Goal: Information Seeking & Learning: Learn about a topic

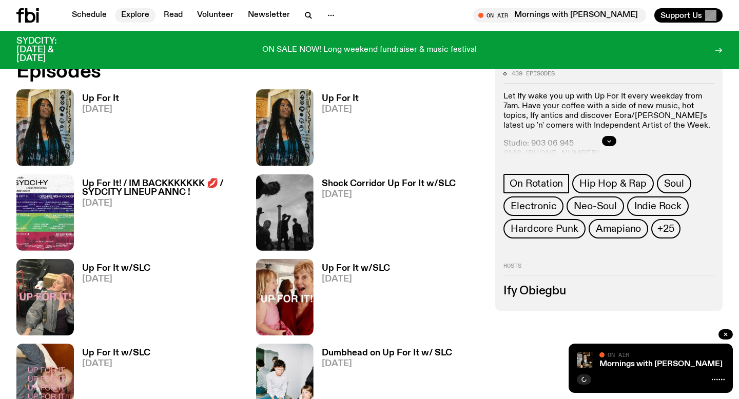
scroll to position [497, 0]
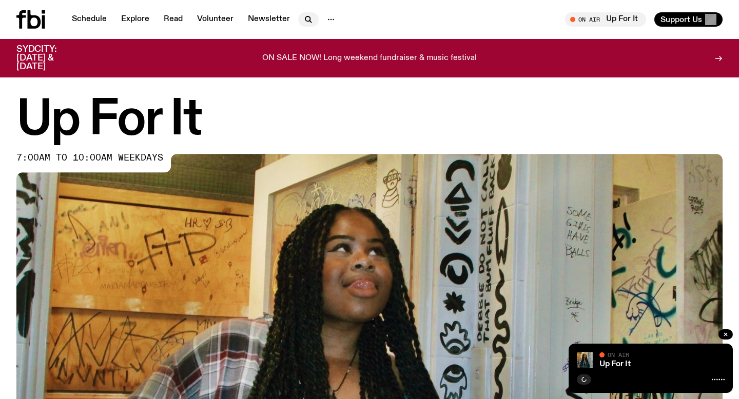
click at [302, 22] on icon "button" at bounding box center [308, 19] width 12 height 12
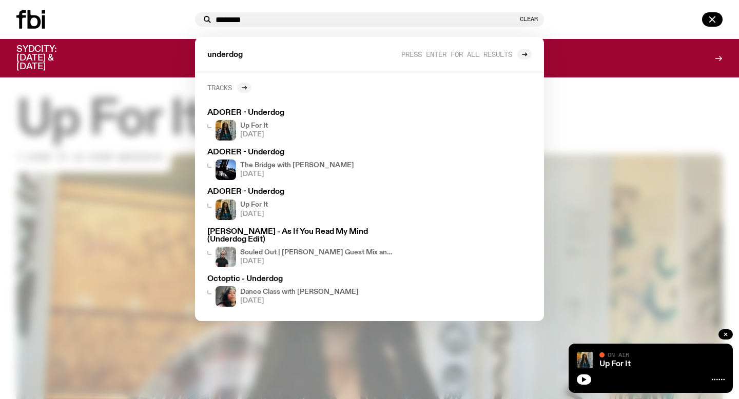
type input "********"
click at [243, 88] on icon at bounding box center [244, 88] width 5 height 0
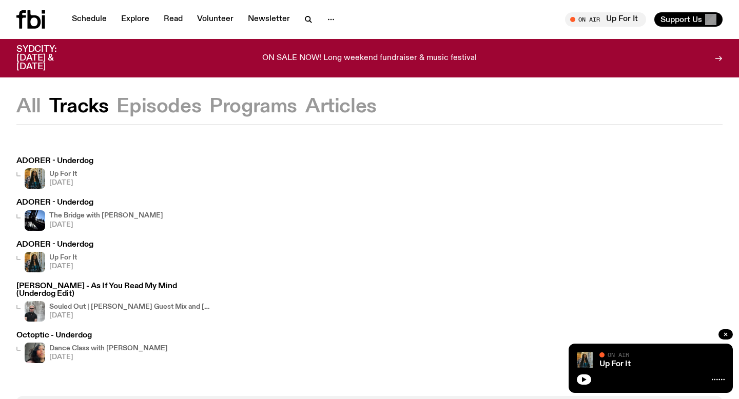
click at [83, 211] on div "The Bridge with [PERSON_NAME] [DATE]" at bounding box center [106, 220] width 114 height 21
click at [117, 211] on div "The Bridge with [PERSON_NAME] [DATE]" at bounding box center [106, 220] width 114 height 21
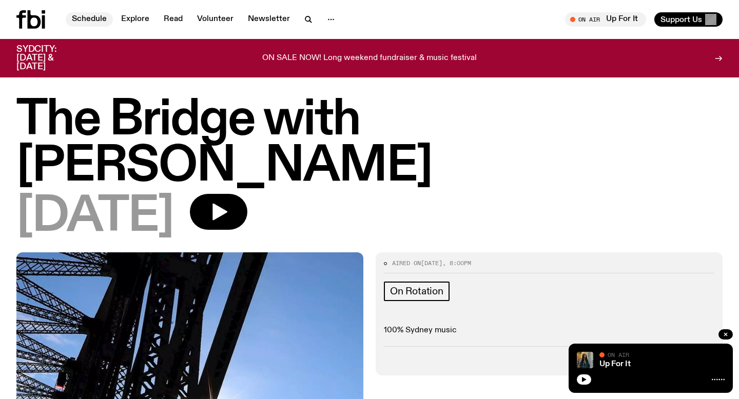
click at [75, 18] on link "Schedule" at bounding box center [89, 19] width 47 height 14
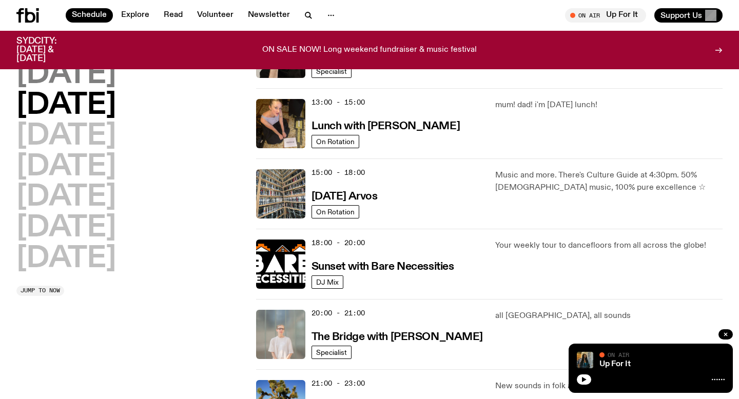
click at [71, 76] on h2 "[DATE]" at bounding box center [66, 75] width 100 height 29
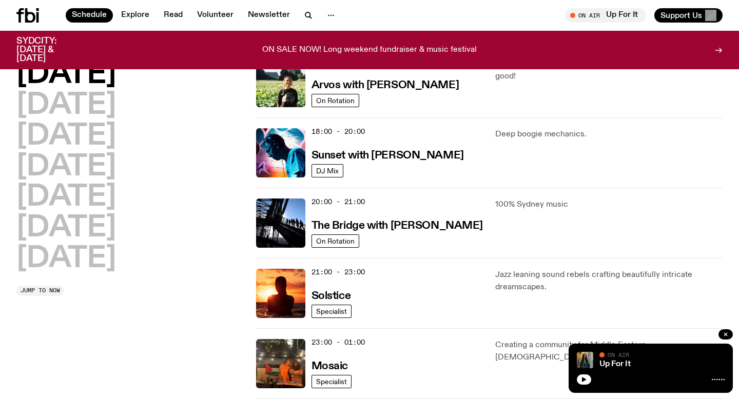
scroll to position [395, 0]
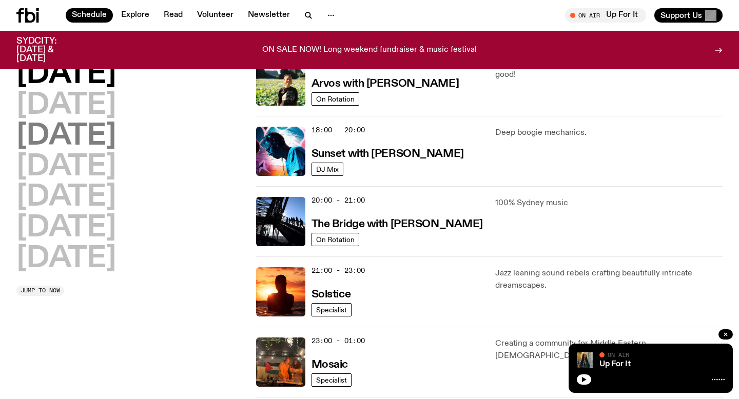
click at [106, 136] on h2 "[DATE]" at bounding box center [66, 136] width 100 height 29
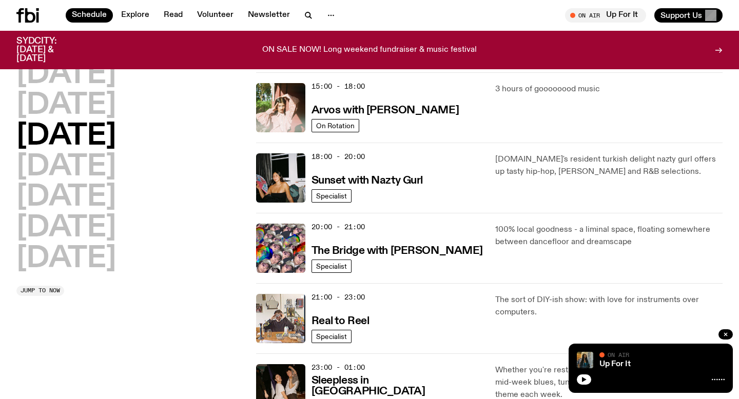
scroll to position [371, 0]
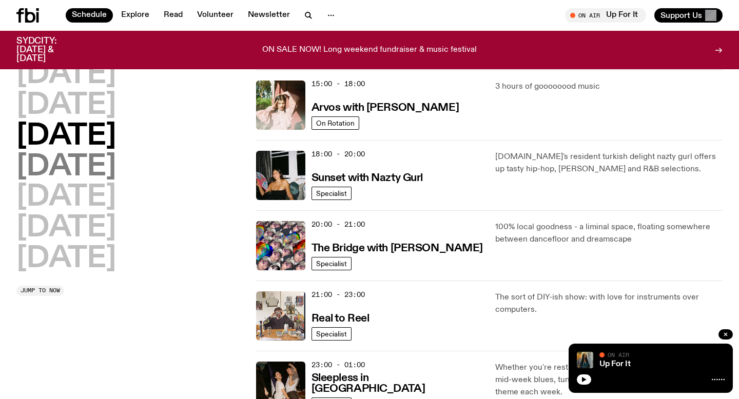
click at [99, 169] on h2 "[DATE]" at bounding box center [66, 167] width 100 height 29
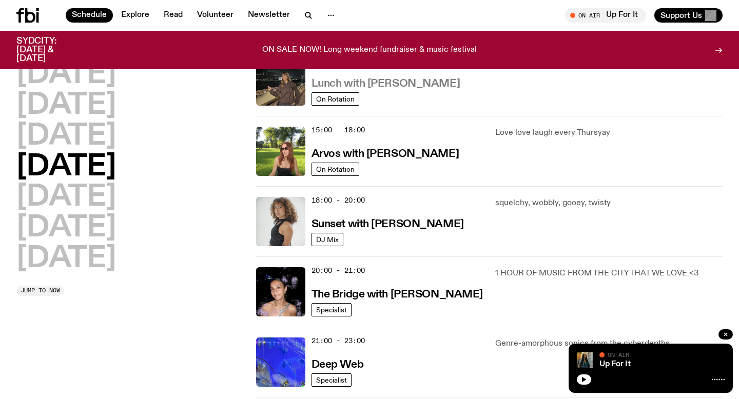
scroll to position [323, 0]
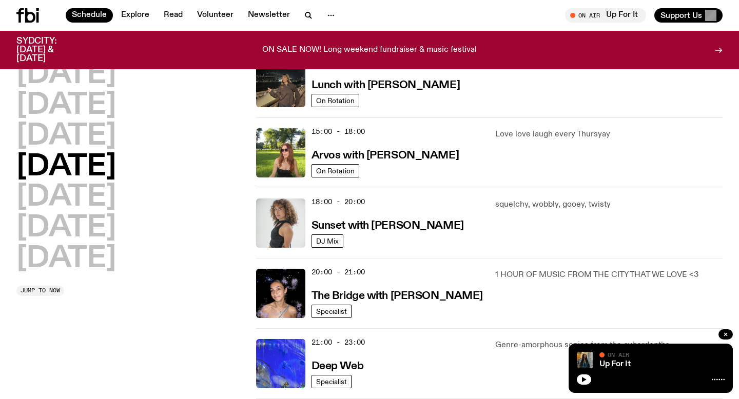
click at [132, 107] on div "[DATE] [DATE] [DATE] [DATE] [DATE] [DATE] [DATE]" at bounding box center [129, 167] width 227 height 213
click at [116, 108] on h2 "[DATE]" at bounding box center [66, 105] width 100 height 29
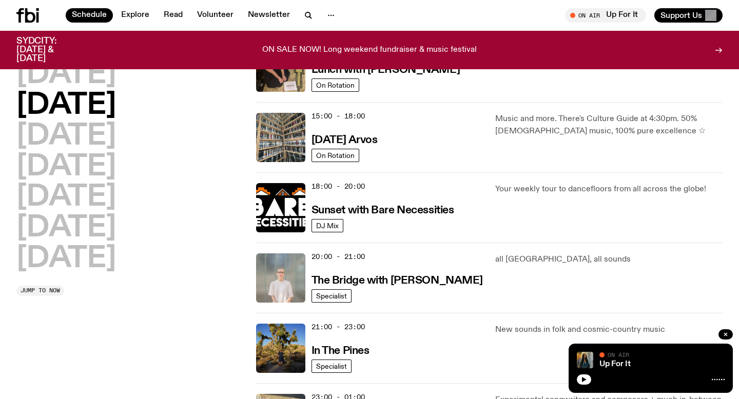
scroll to position [341, 0]
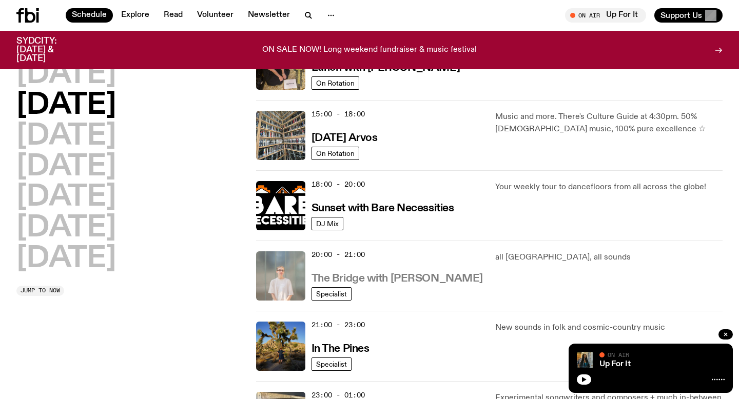
click at [358, 274] on h3 "The Bridge with [PERSON_NAME]" at bounding box center [397, 279] width 171 height 11
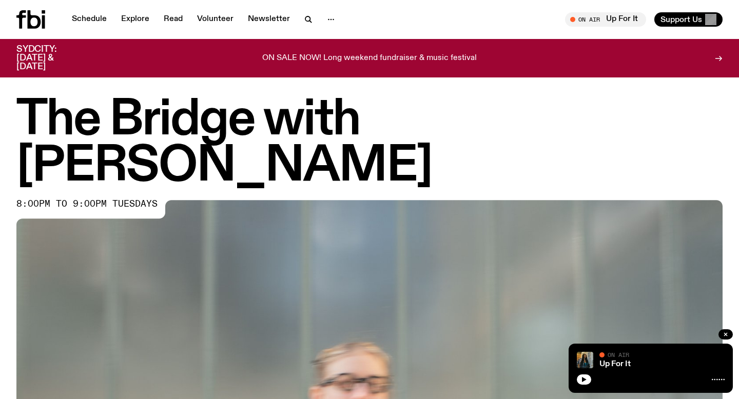
click at [84, 10] on div "Schedule Explore Read Volunteer Newsletter On Air Up For It Tune in live On Air…" at bounding box center [369, 19] width 739 height 39
click at [88, 17] on link "Schedule" at bounding box center [89, 19] width 47 height 14
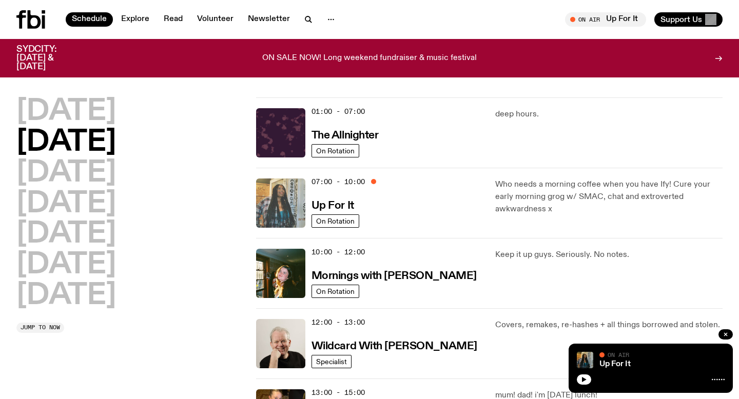
click at [278, 212] on img at bounding box center [280, 203] width 49 height 49
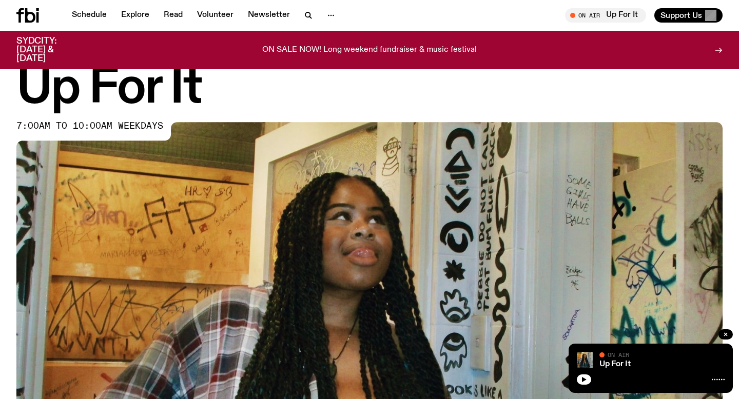
scroll to position [457, 0]
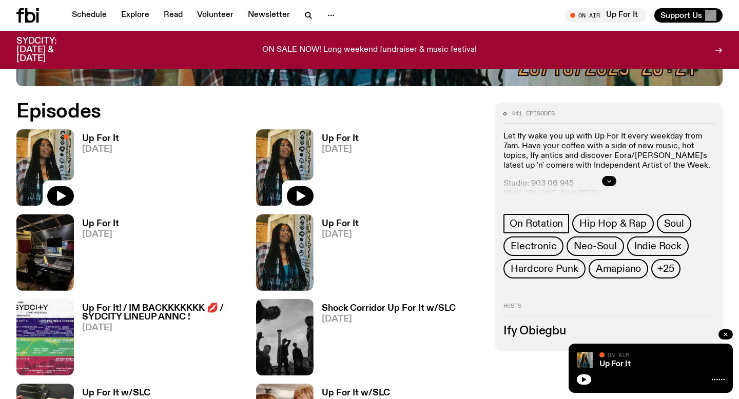
click at [302, 169] on img at bounding box center [284, 167] width 57 height 76
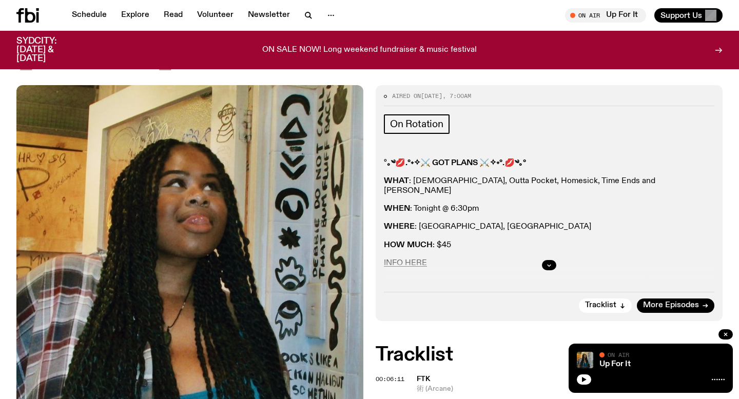
scroll to position [113, 0]
click at [545, 263] on button "button" at bounding box center [549, 265] width 14 height 10
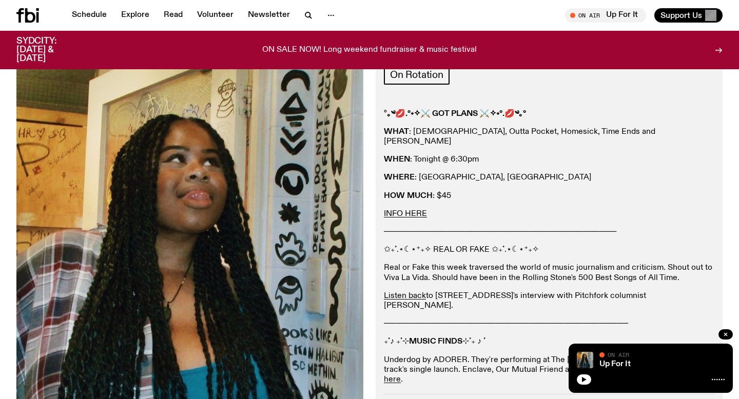
scroll to position [141, 0]
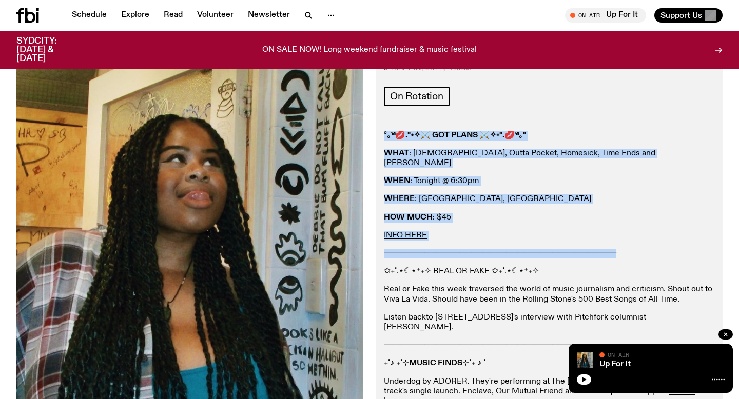
drag, startPoint x: 716, startPoint y: 244, endPoint x: 385, endPoint y: 131, distance: 350.0
click at [385, 131] on div "Aired on [DATE] 7:00am On Rotation ° ｡༄💋.°˖✧⚔ GOT PLANS ⚔✧˖°.💋༄｡° WHAT : Sunami…" at bounding box center [549, 250] width 347 height 387
copy div "° ｡༄💋.°˖✧⚔ GOT PLANS ⚔✧˖°.💋༄｡° WHAT : Sunami, Outta Pocket, Homesick, Time Ends…"
